Goal: Check status: Check status

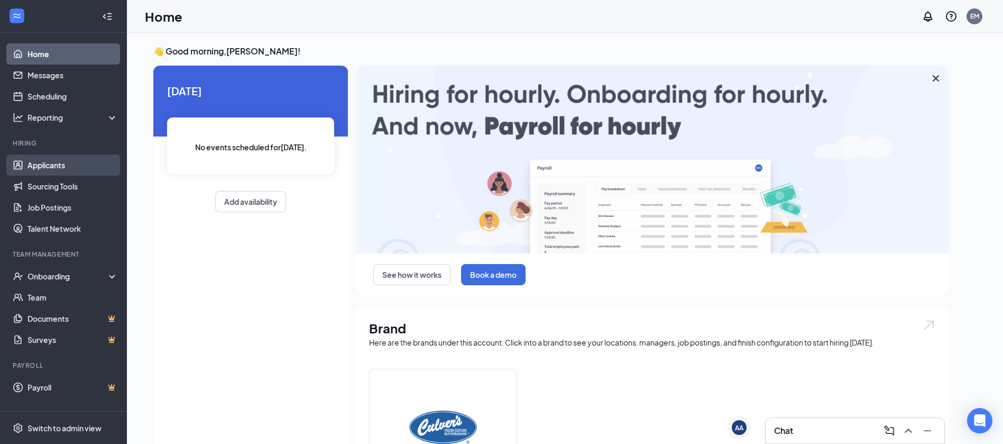
click at [49, 159] on link "Applicants" at bounding box center [72, 164] width 90 height 21
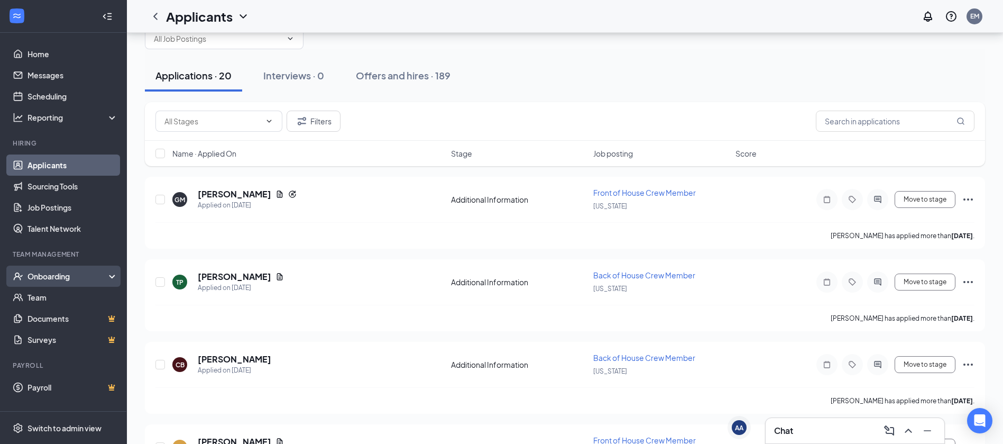
scroll to position [29, 0]
click at [31, 285] on div "Onboarding" at bounding box center [63, 275] width 127 height 21
click at [65, 284] on div "Onboarding" at bounding box center [63, 275] width 127 height 21
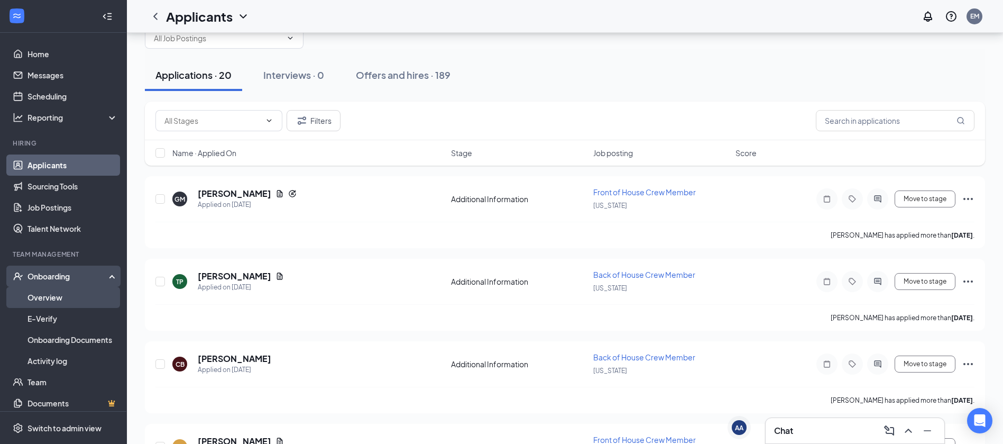
click at [63, 300] on link "Overview" at bounding box center [72, 297] width 90 height 21
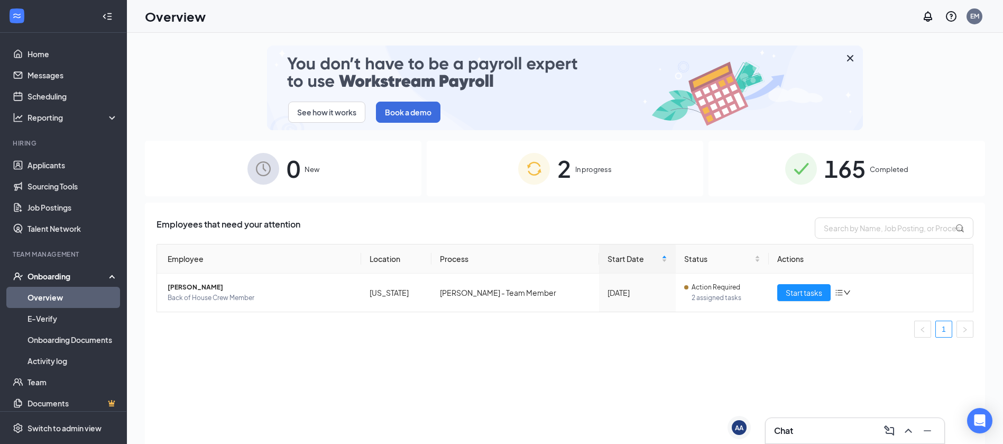
click at [772, 181] on div "165 Completed" at bounding box center [846, 169] width 276 height 56
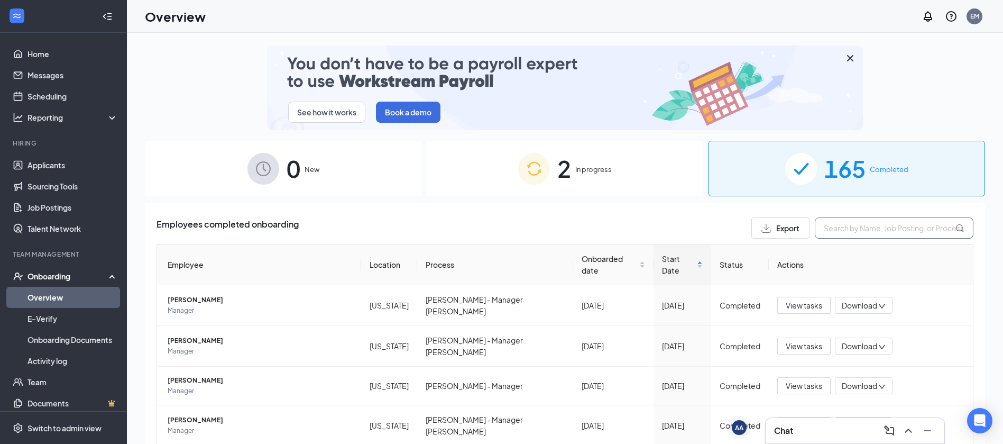
click at [909, 225] on input "text" at bounding box center [894, 227] width 159 height 21
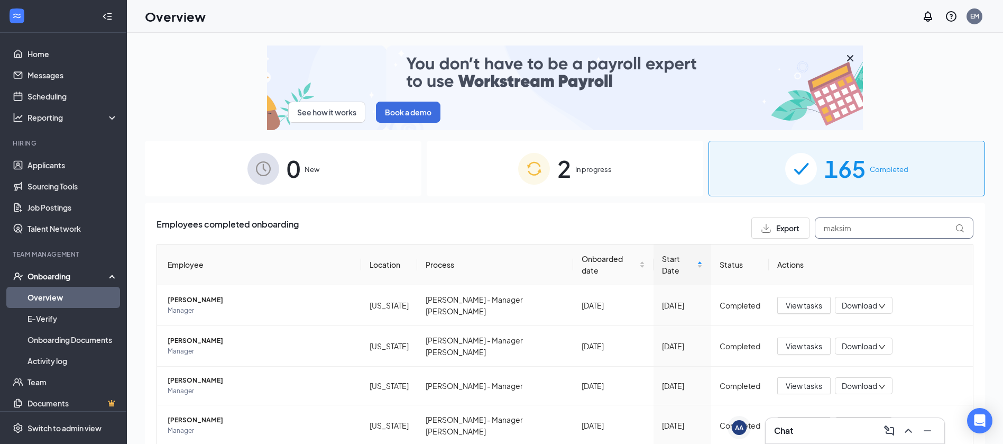
type input "maksim"
